Goal: Browse casually: Explore the website without a specific task or goal

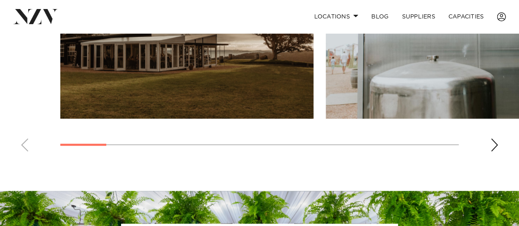
scroll to position [638, 0]
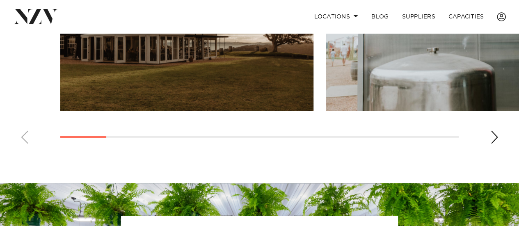
click at [498, 136] on swiper-container at bounding box center [259, 37] width 519 height 225
click at [496, 137] on div "Next slide" at bounding box center [494, 136] width 8 height 13
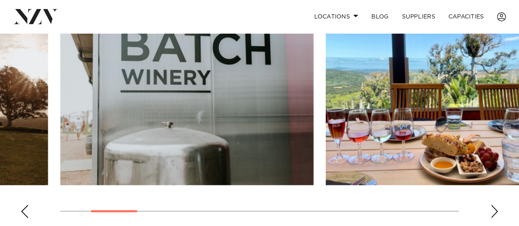
scroll to position [563, 0]
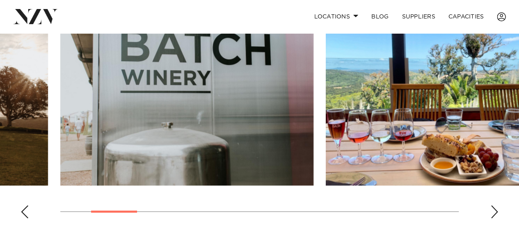
click at [491, 209] on div "Next slide" at bounding box center [494, 211] width 8 height 13
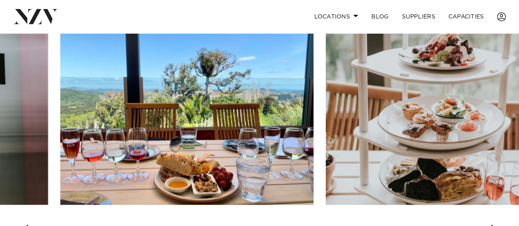
scroll to position [550, 0]
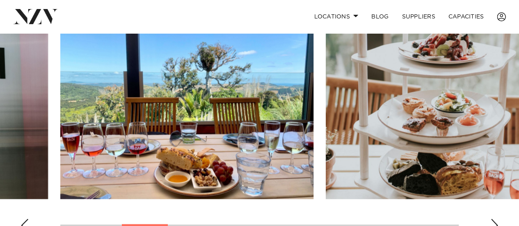
click at [495, 221] on div "Next slide" at bounding box center [494, 224] width 8 height 13
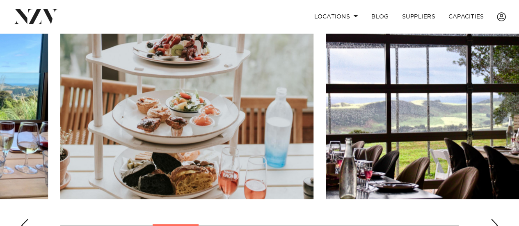
click at [495, 221] on div "Next slide" at bounding box center [494, 224] width 8 height 13
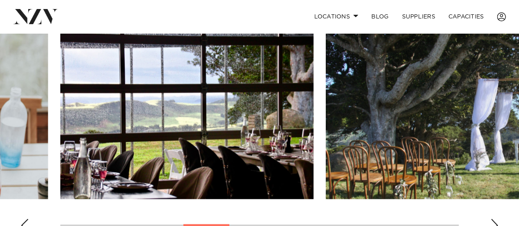
click at [495, 221] on div "Next slide" at bounding box center [494, 224] width 8 height 13
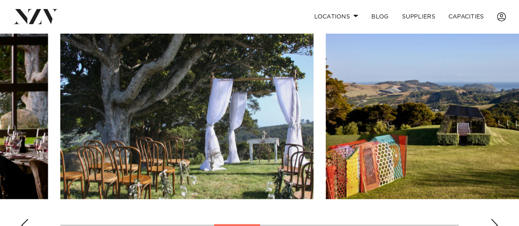
click at [495, 221] on div "Next slide" at bounding box center [494, 224] width 8 height 13
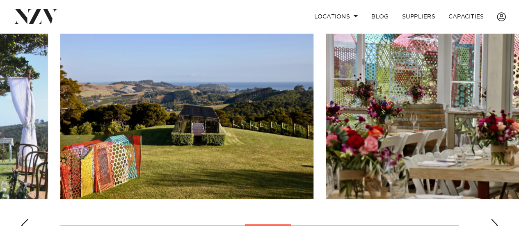
click at [493, 222] on div "Next slide" at bounding box center [494, 224] width 8 height 13
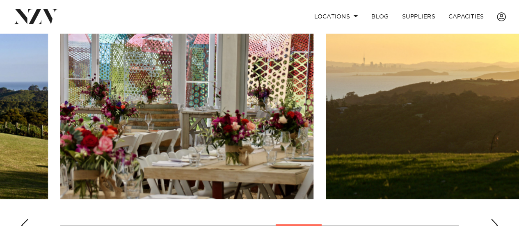
click at [493, 222] on div "Next slide" at bounding box center [494, 224] width 8 height 13
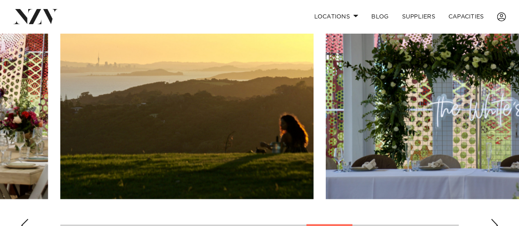
click at [493, 222] on div "Next slide" at bounding box center [494, 224] width 8 height 13
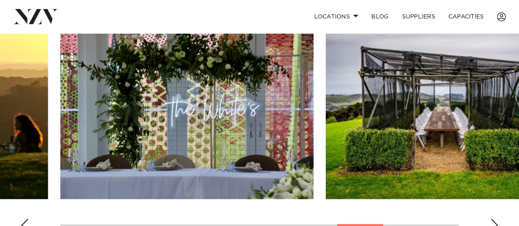
click at [493, 222] on div "Next slide" at bounding box center [494, 224] width 8 height 13
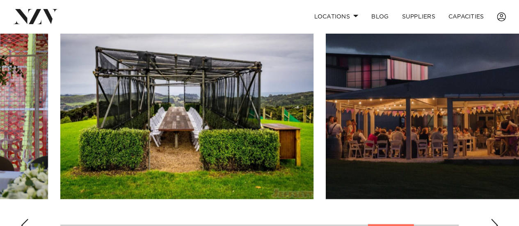
click at [493, 222] on div "Next slide" at bounding box center [494, 224] width 8 height 13
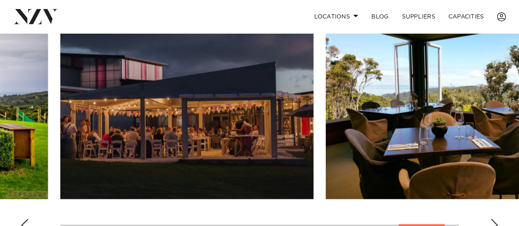
click at [493, 222] on div "Next slide" at bounding box center [494, 224] width 8 height 13
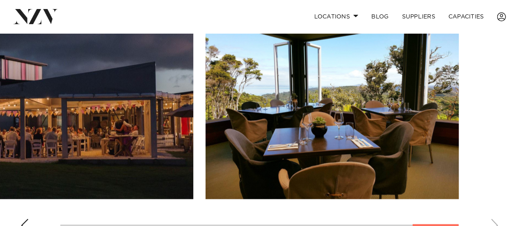
click at [493, 222] on swiper-container at bounding box center [259, 125] width 519 height 225
